Goal: Transaction & Acquisition: Purchase product/service

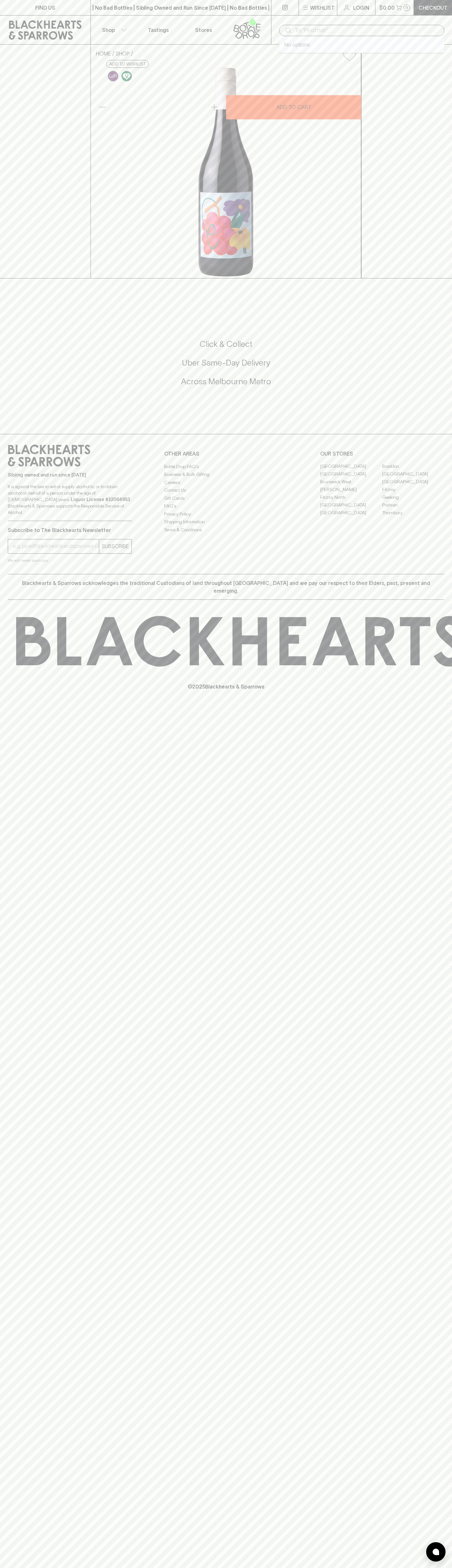
click at [355, 32] on input "text" at bounding box center [366, 30] width 144 height 10
click at [444, 276] on div "HOME SHOP Parco Gamay 2024 (Blackhearts & [PERSON_NAME]) $35.00 Add to wishlist…" at bounding box center [226, 161] width 452 height 234
click at [259, 1567] on html "FIND US | No Bad Bottles | Sibling Owned and Run Since [DATE] | No Bad Bottles …" at bounding box center [226, 784] width 452 height 1568
click at [31, 1234] on div "FIND US | No Bad Bottles | Sibling Owned and Run Since [DATE] | No Bad Bottles …" at bounding box center [226, 784] width 452 height 1568
